Goal: Register for event/course

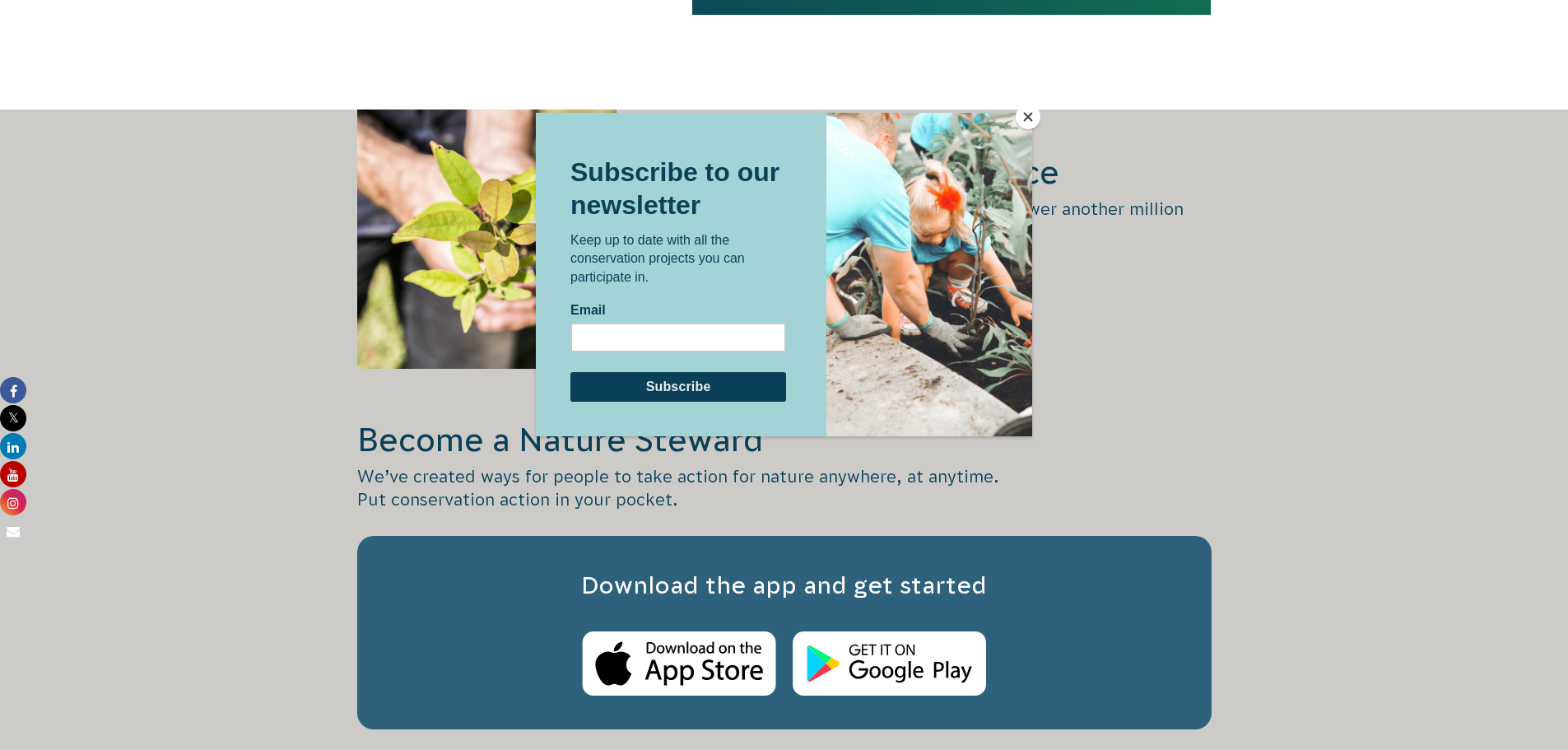
scroll to position [2715, 0]
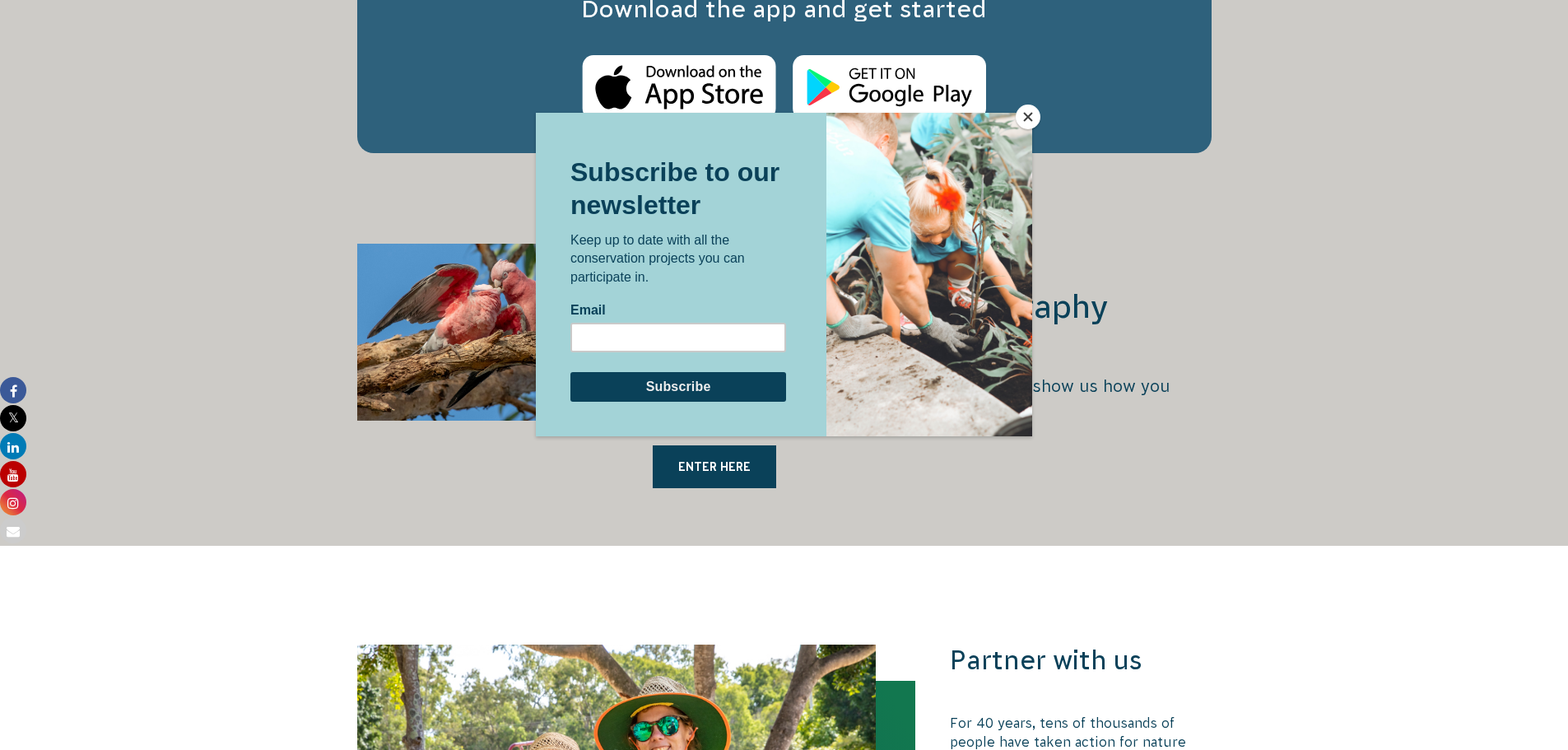
click at [1029, 120] on button "Close" at bounding box center [1027, 116] width 24 height 24
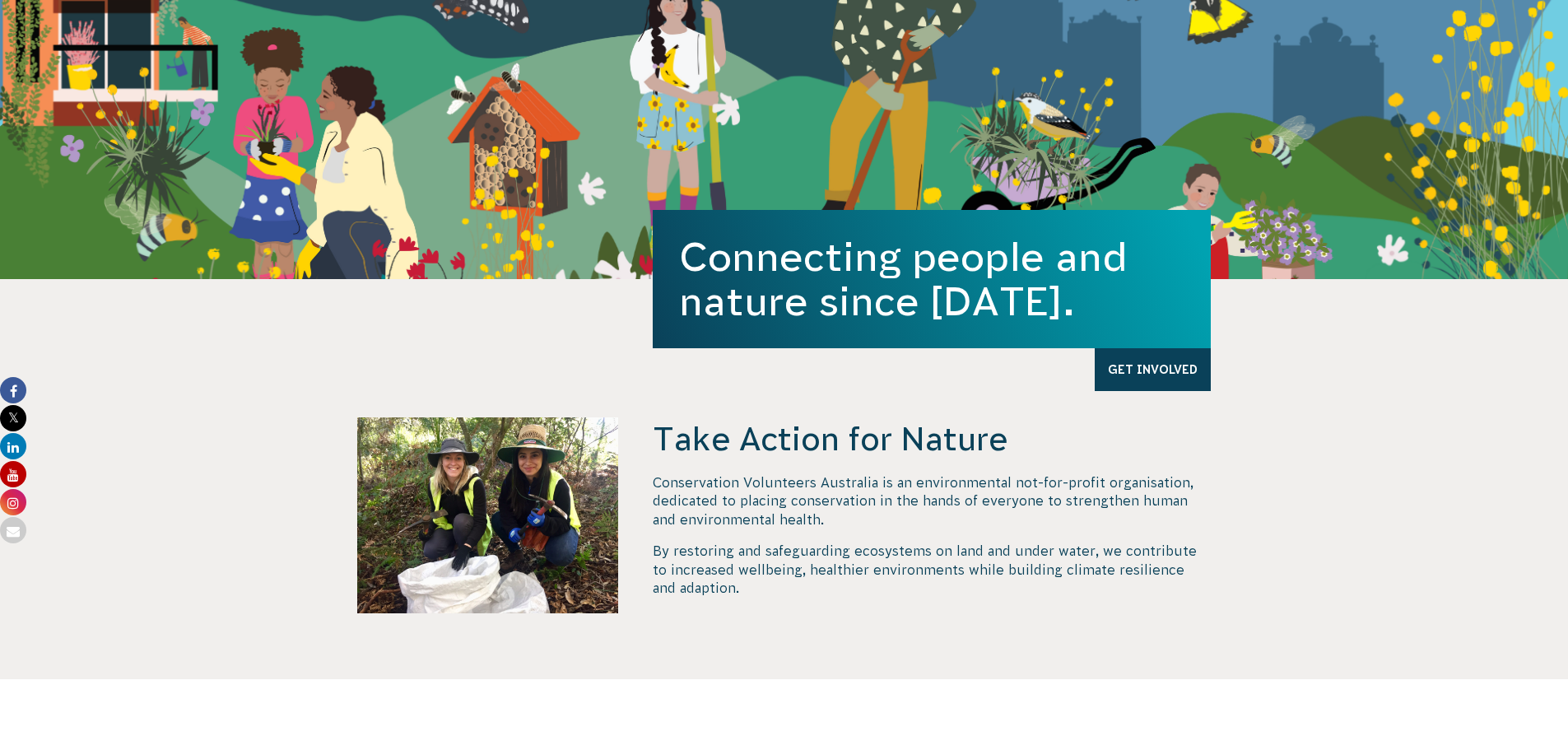
scroll to position [412, 0]
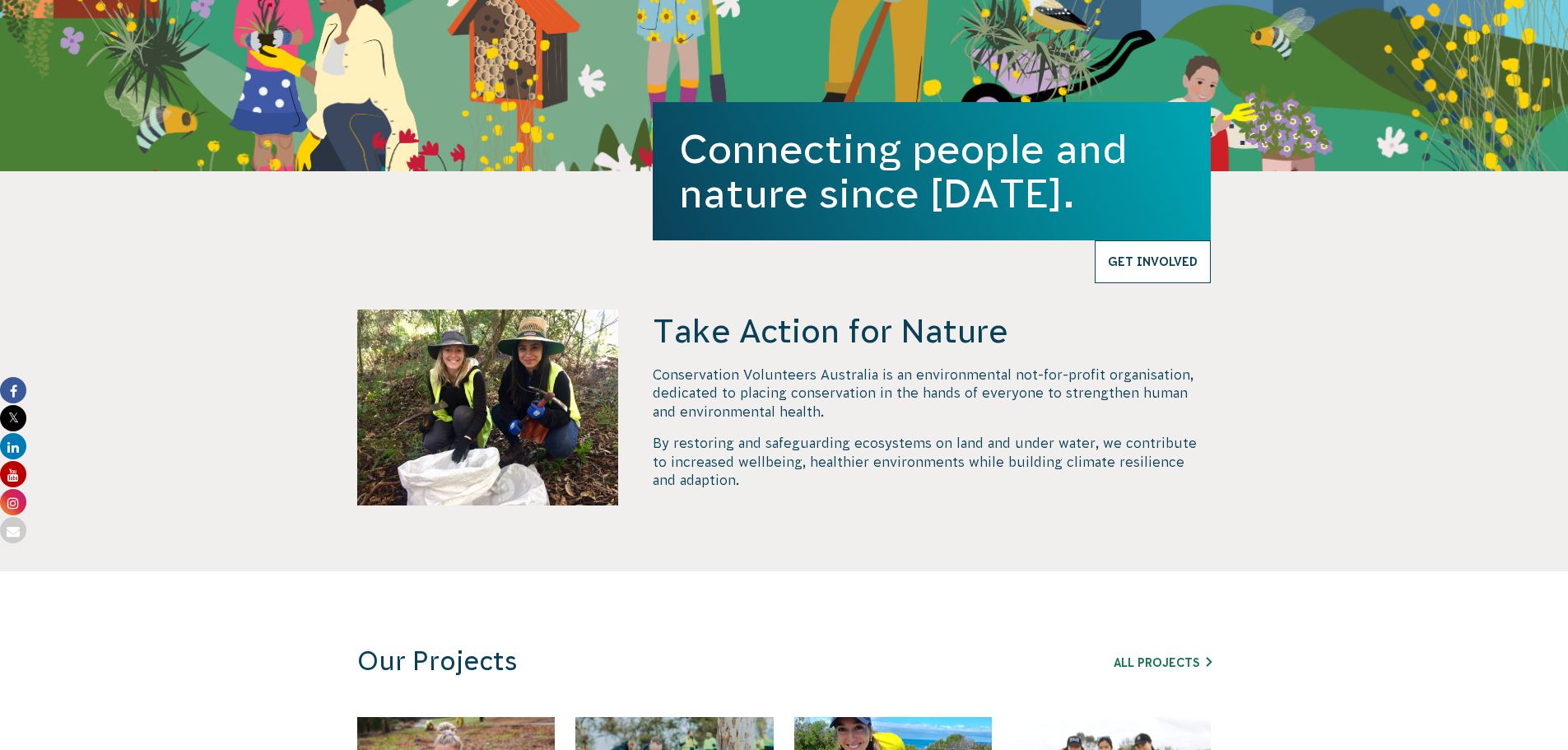
click at [1196, 269] on link "Get Involved" at bounding box center [1152, 261] width 116 height 43
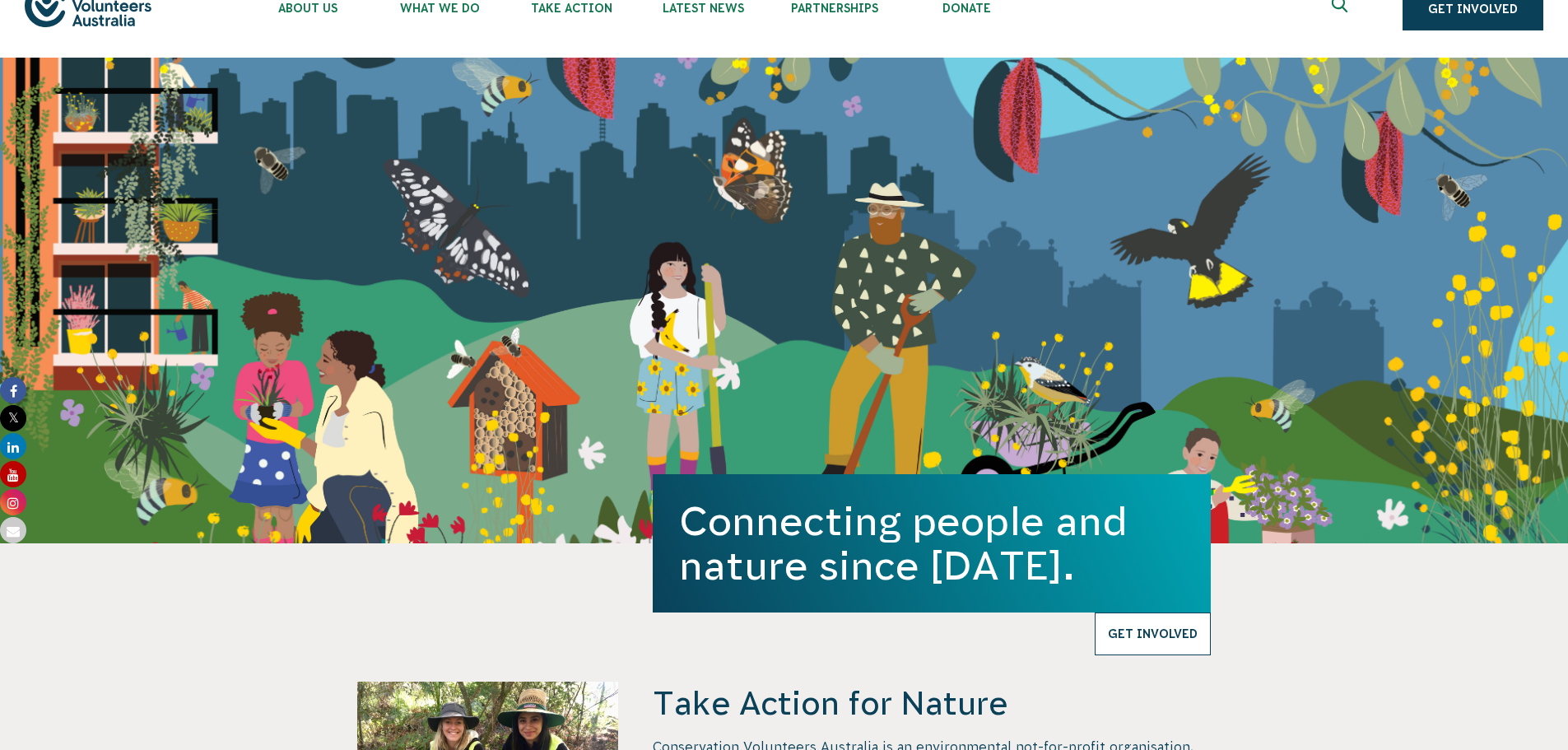
scroll to position [0, 0]
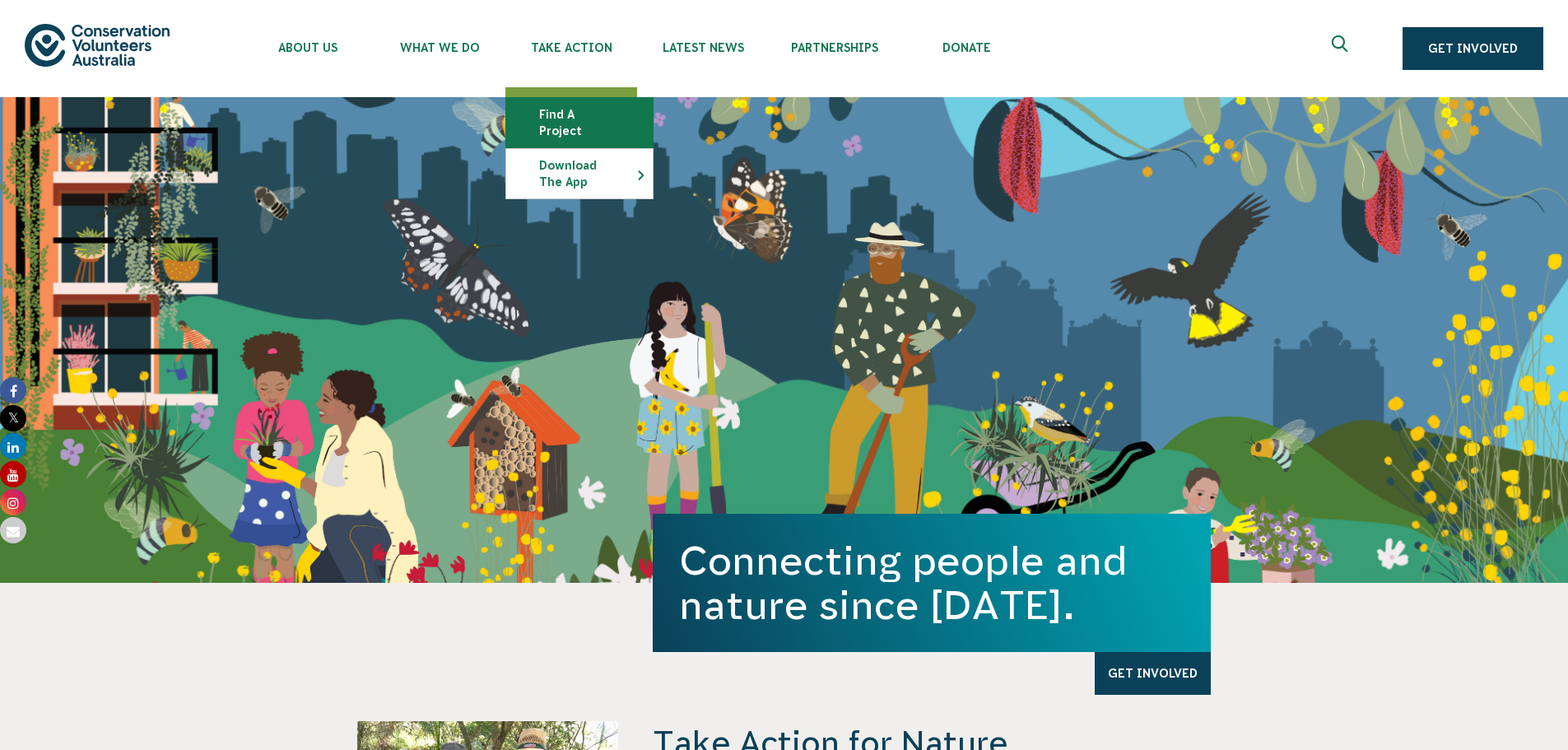
click at [576, 104] on link "Find a project" at bounding box center [580, 122] width 146 height 50
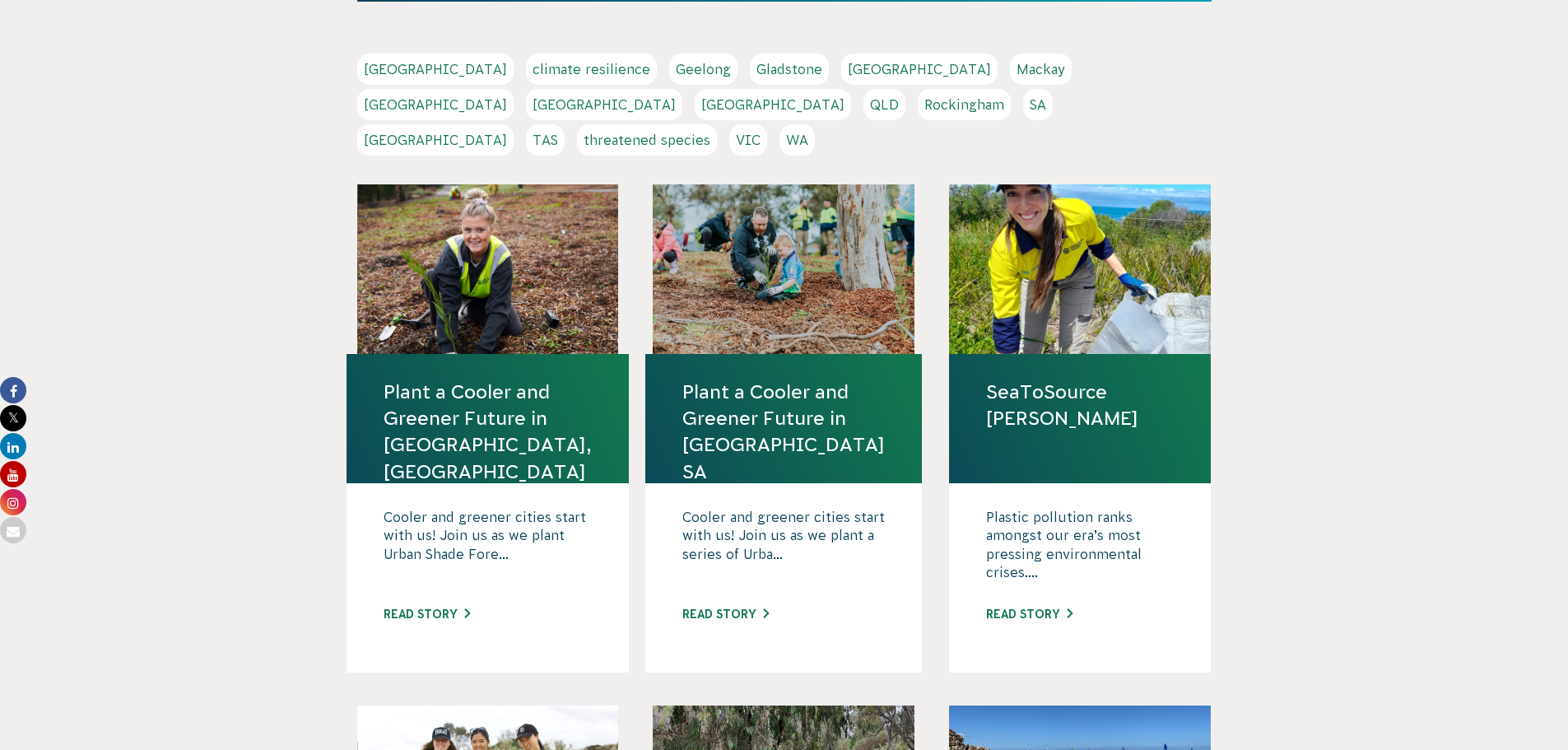
scroll to position [329, 0]
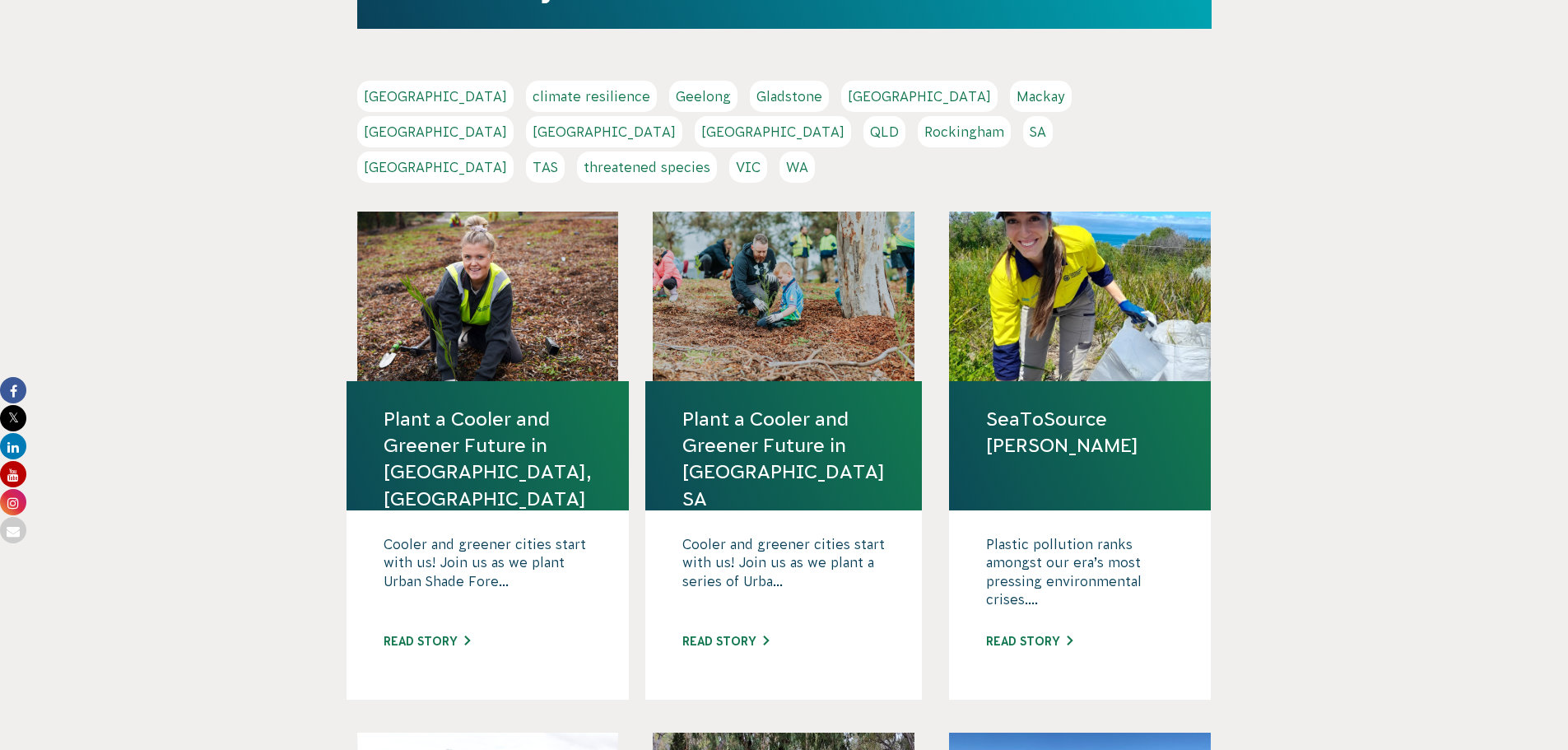
click at [815, 151] on link "WA" at bounding box center [797, 167] width 35 height 31
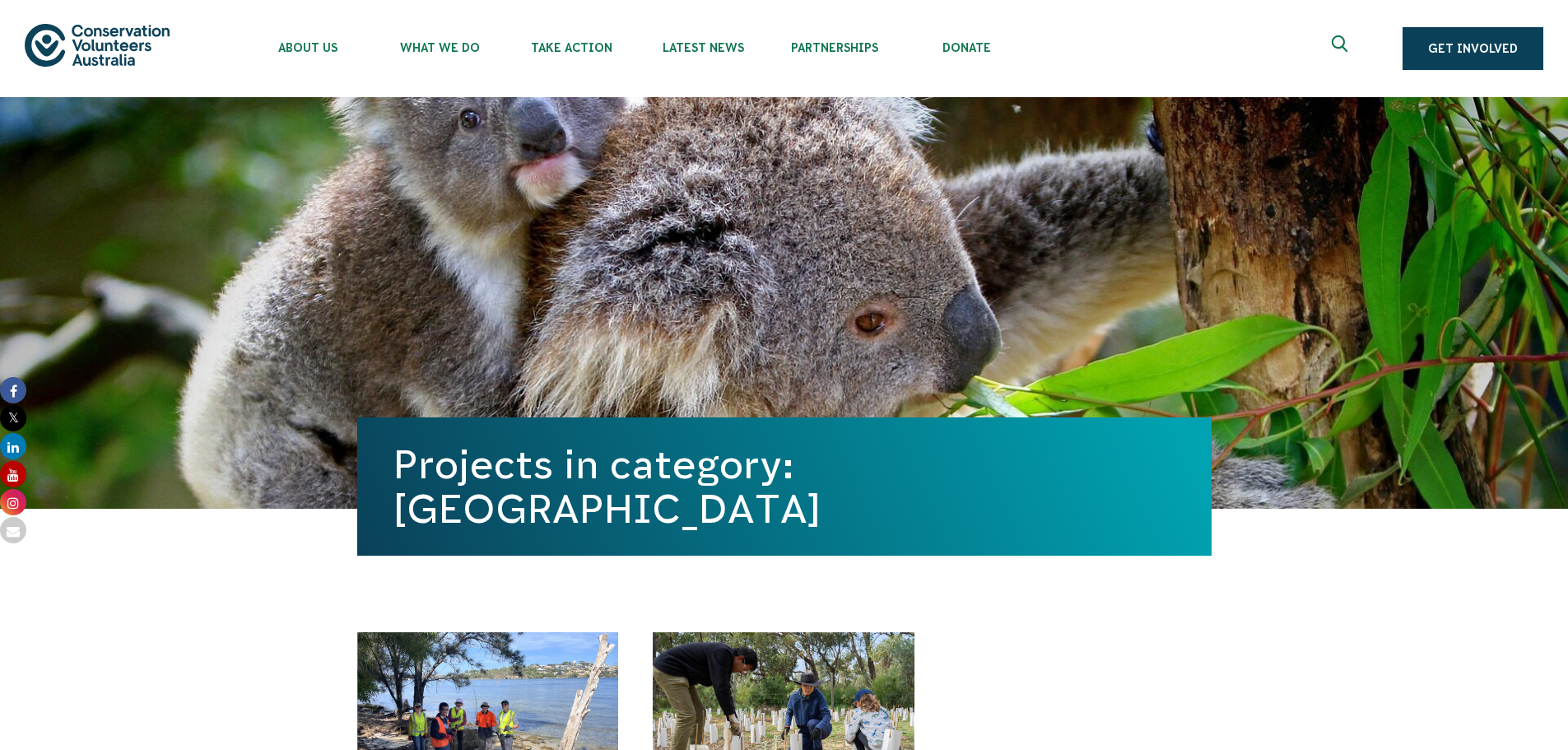
scroll to position [412, 0]
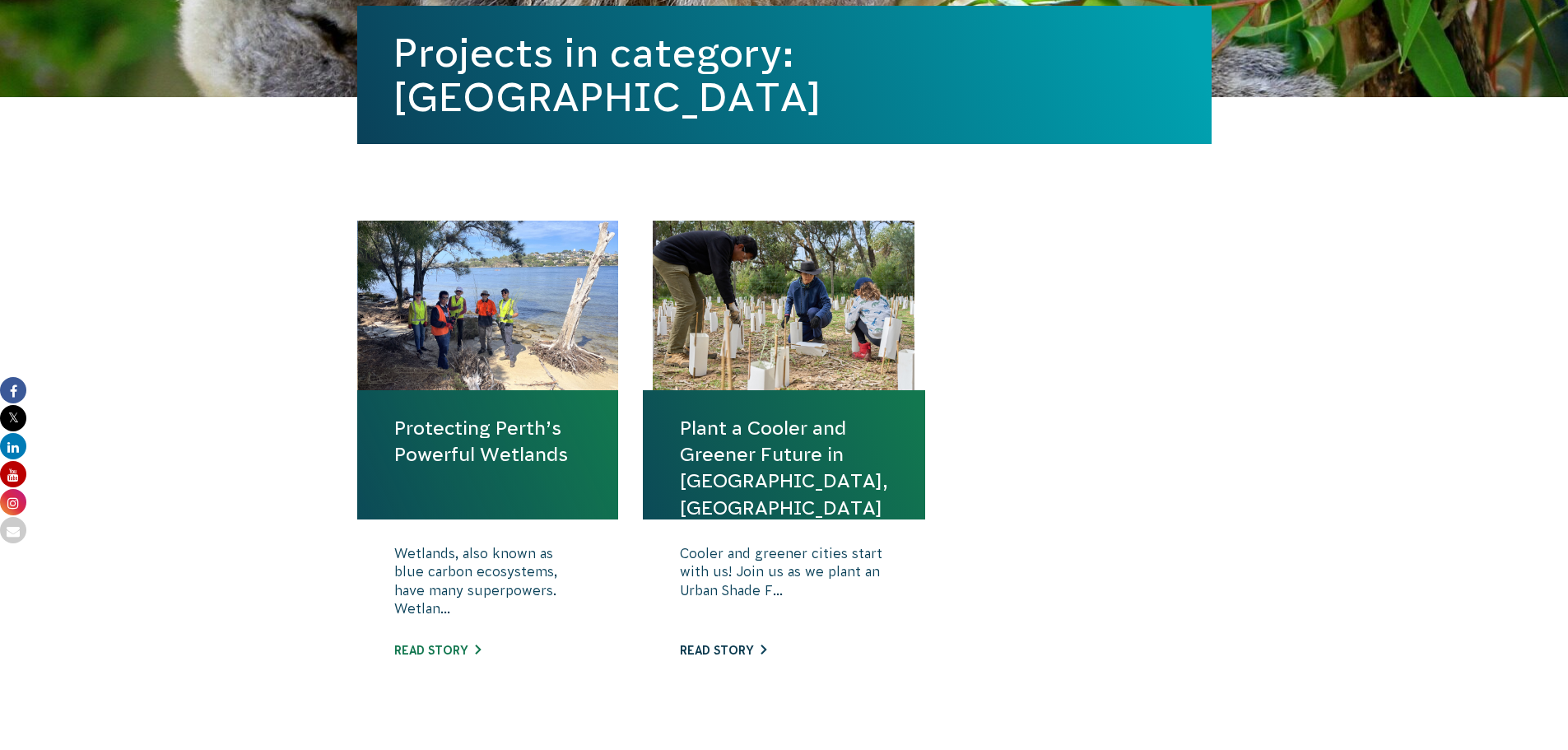
click at [740, 651] on link "Read story" at bounding box center [723, 650] width 87 height 13
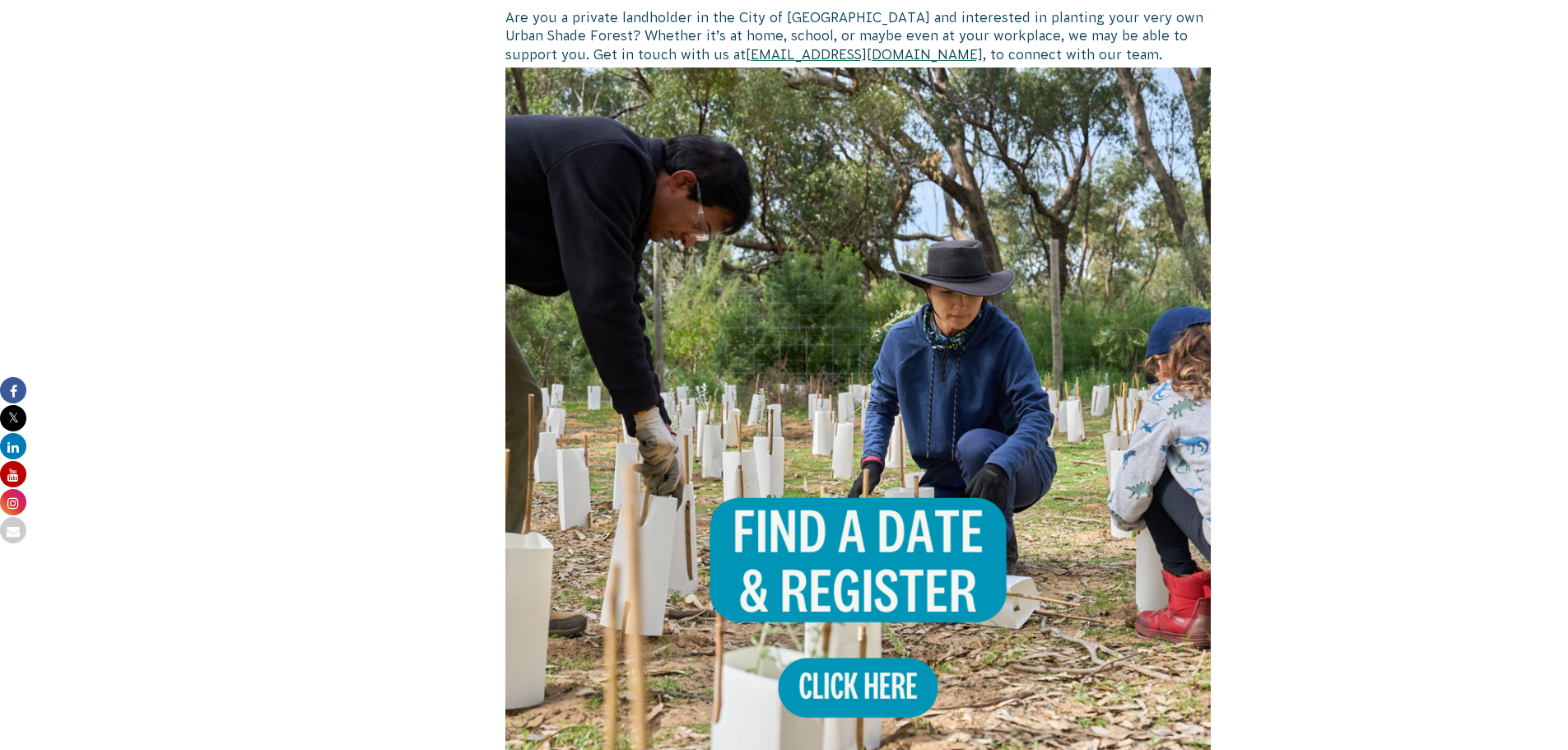
scroll to position [1563, 0]
